Goal: Task Accomplishment & Management: Use online tool/utility

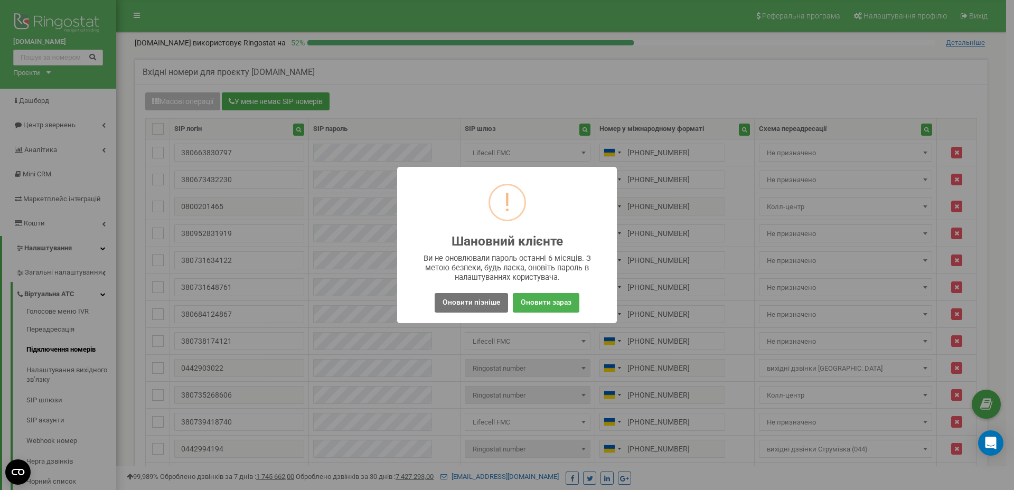
click at [451, 285] on div "! Шановний клієнте × Ви не оновлювали пароль останні 6 місяців. З метою безпеки…" at bounding box center [507, 245] width 220 height 157
click at [451, 296] on button "Оновити пізніше" at bounding box center [471, 303] width 73 height 20
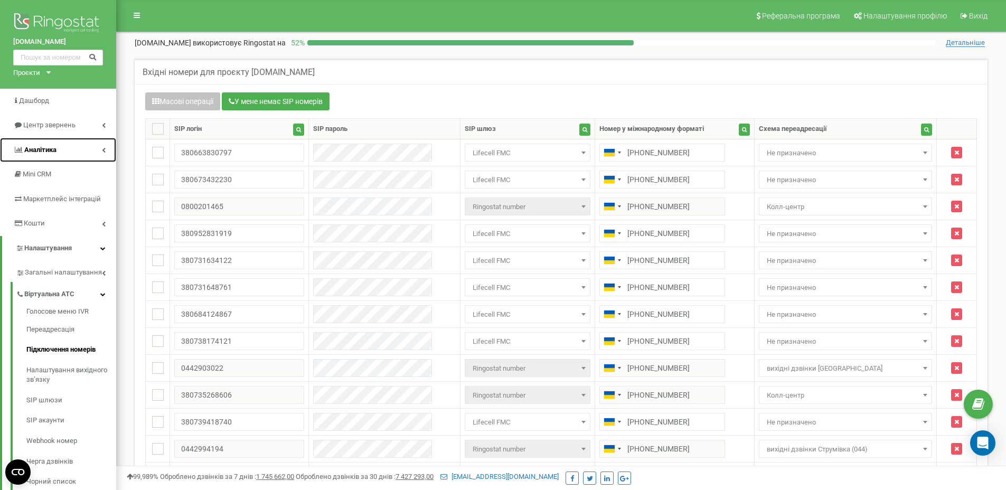
click at [34, 143] on link "Аналiтика" at bounding box center [58, 150] width 116 height 25
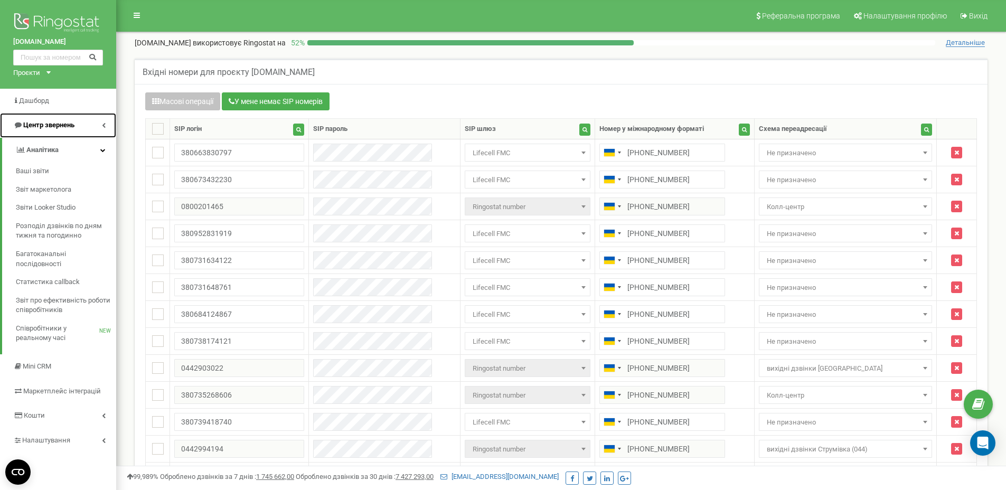
click at [32, 119] on link "Центр звернень" at bounding box center [58, 125] width 116 height 25
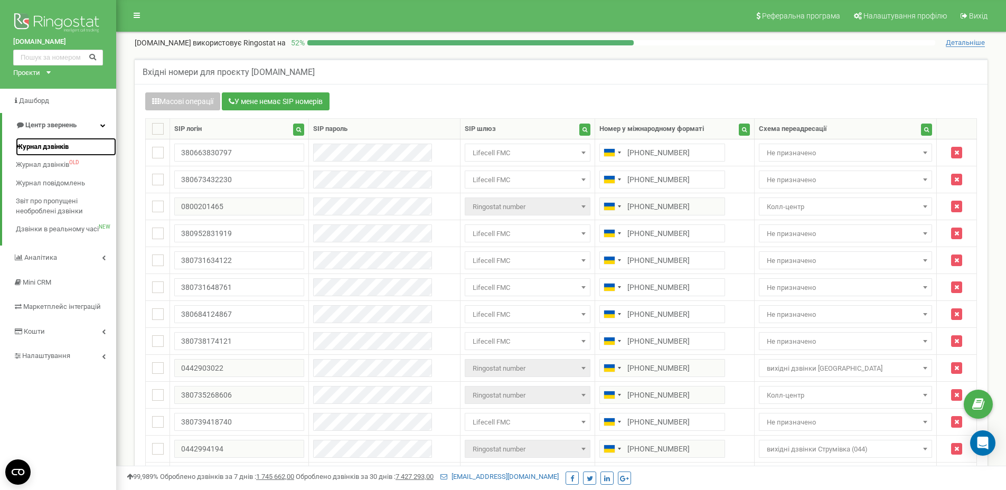
click at [37, 148] on span "Журнал дзвінків" at bounding box center [42, 147] width 53 height 10
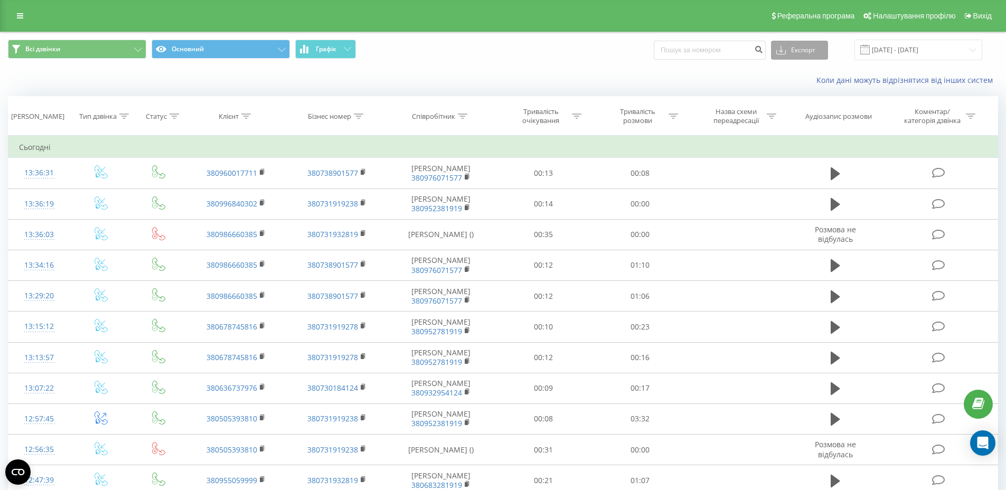
click at [807, 49] on button "Експорт" at bounding box center [799, 50] width 57 height 19
click at [554, 68] on div "Коли дані можуть відрізнятися вiд інших систем" at bounding box center [503, 80] width 1005 height 25
click at [541, 97] on th "Тривалість очікування" at bounding box center [544, 116] width 97 height 39
